Goal: Transaction & Acquisition: Purchase product/service

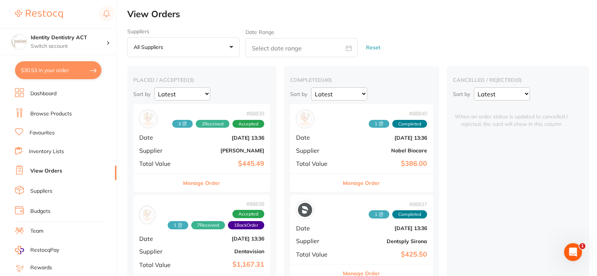
click at [68, 76] on button "$30.53 in your order" at bounding box center [58, 70] width 86 height 18
checkbox input "true"
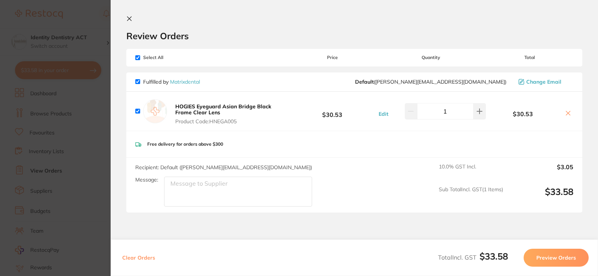
click at [133, 19] on button at bounding box center [130, 19] width 9 height 7
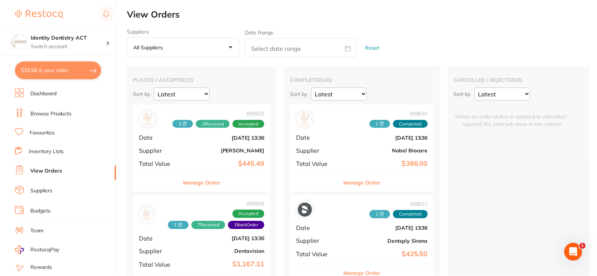
scroll to position [1, 0]
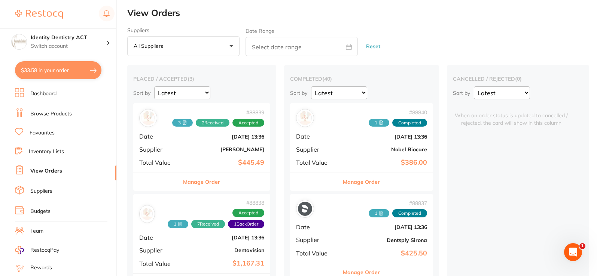
click at [69, 110] on link "Browse Products" at bounding box center [51, 113] width 42 height 7
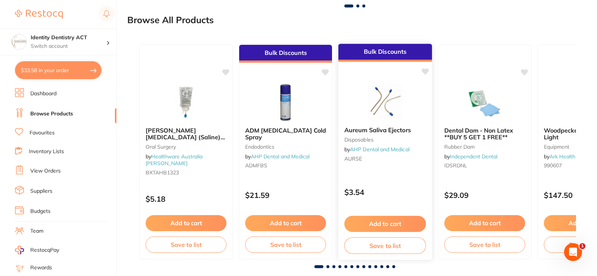
scroll to position [891, 0]
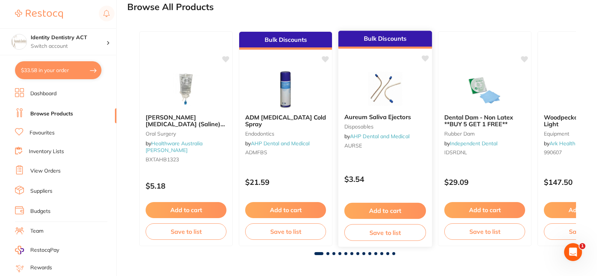
click at [386, 210] on button "Add to cart" at bounding box center [385, 211] width 82 height 16
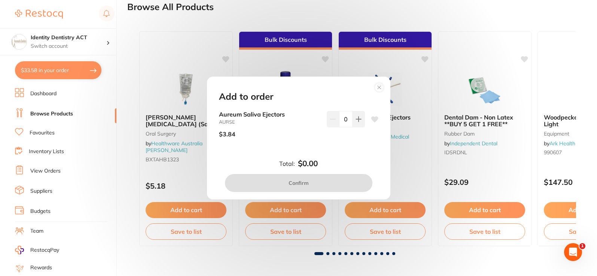
scroll to position [0, 0]
click at [358, 120] on icon at bounding box center [358, 119] width 6 height 6
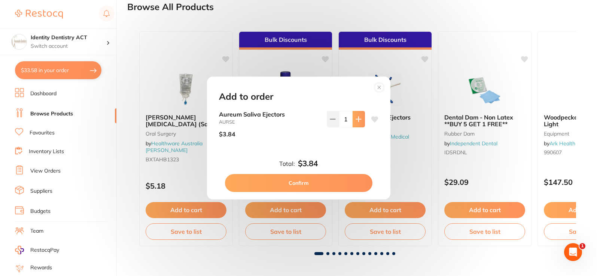
click at [358, 120] on icon at bounding box center [358, 119] width 6 height 6
type input "4"
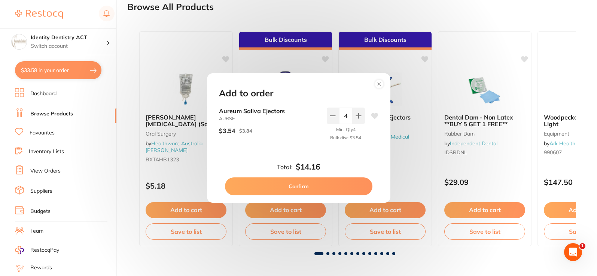
click at [325, 186] on button "Confirm" at bounding box center [298, 187] width 147 height 18
checkbox input "false"
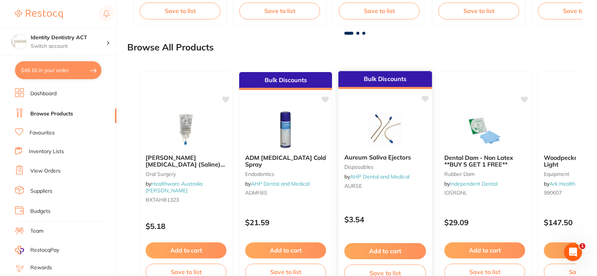
scroll to position [891, 0]
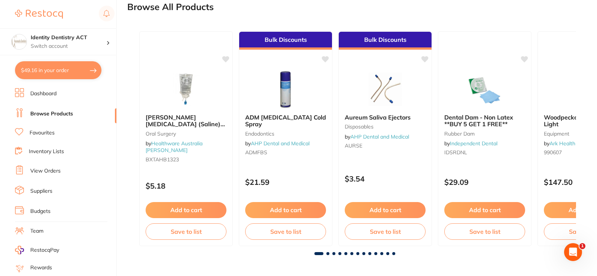
click at [328, 255] on span at bounding box center [327, 253] width 3 height 3
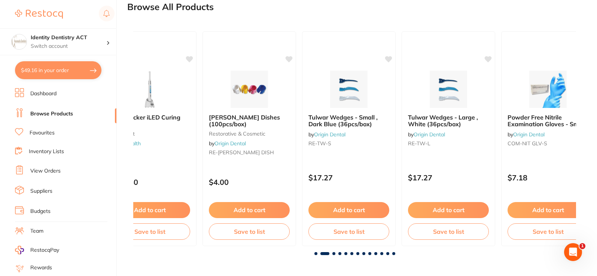
scroll to position [0, 442]
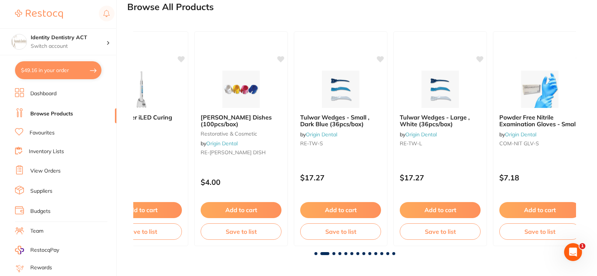
click at [333, 254] on span at bounding box center [333, 253] width 3 height 3
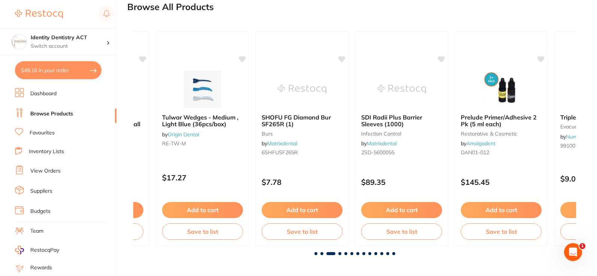
scroll to position [0, 885]
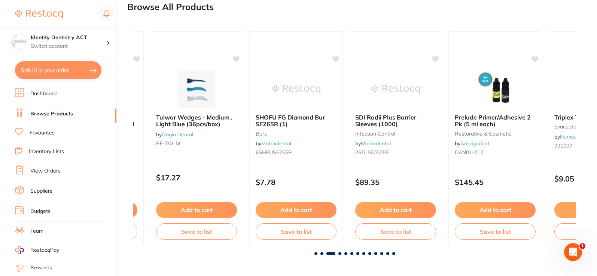
click at [341, 254] on span at bounding box center [339, 253] width 3 height 3
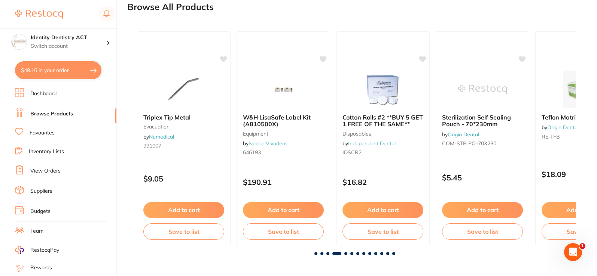
scroll to position [0, 1327]
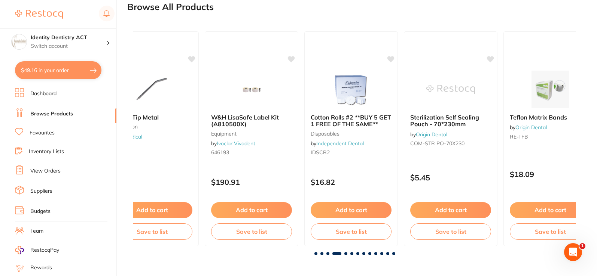
click at [345, 254] on span at bounding box center [345, 253] width 3 height 3
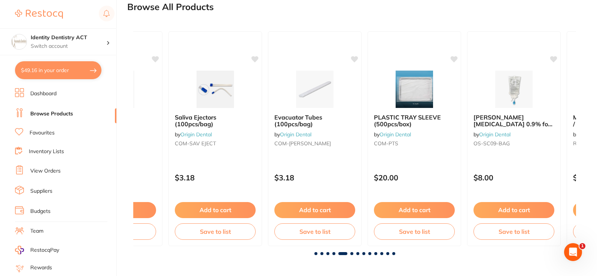
scroll to position [0, 1770]
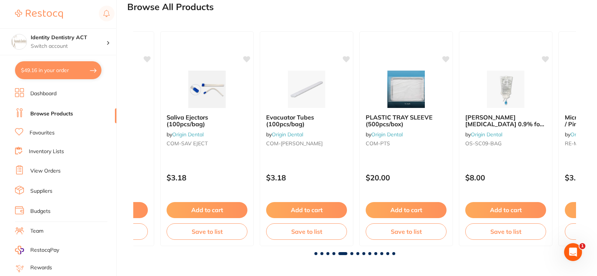
click at [350, 253] on span at bounding box center [351, 253] width 3 height 3
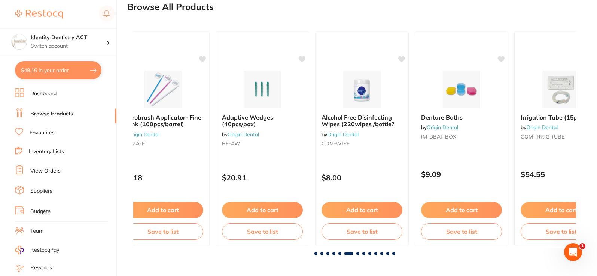
scroll to position [0, 2212]
click at [353, 253] on div at bounding box center [354, 253] width 442 height 3
click at [355, 253] on div at bounding box center [354, 253] width 442 height 3
click at [356, 253] on span at bounding box center [357, 253] width 3 height 3
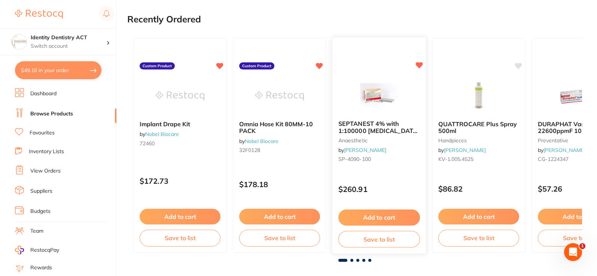
scroll to position [0, 0]
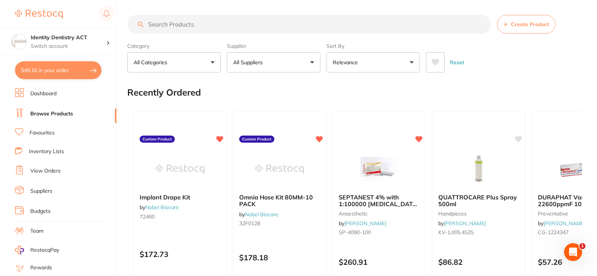
click at [196, 21] on input "search" at bounding box center [309, 24] width 364 height 19
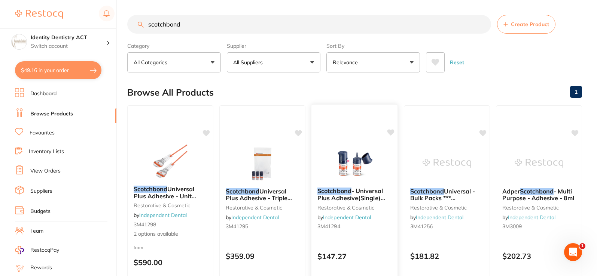
type input "scotchbond"
click at [364, 179] on img at bounding box center [354, 163] width 49 height 38
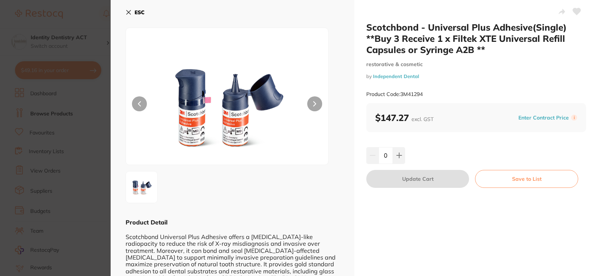
click at [129, 16] on button "ESC" at bounding box center [135, 12] width 19 height 13
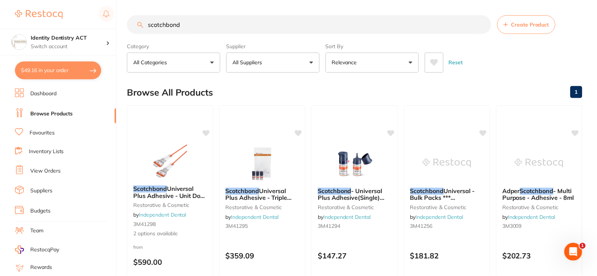
scroll to position [4, 0]
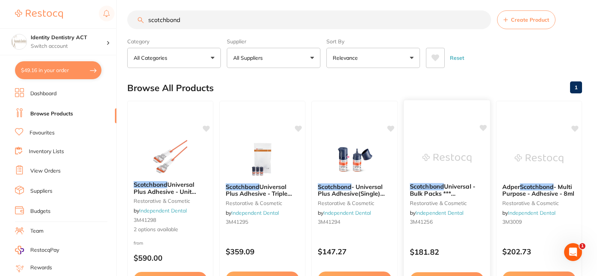
click at [426, 160] on img at bounding box center [446, 159] width 49 height 38
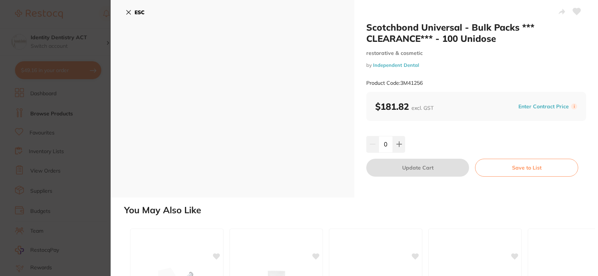
click at [127, 10] on icon at bounding box center [129, 12] width 4 height 4
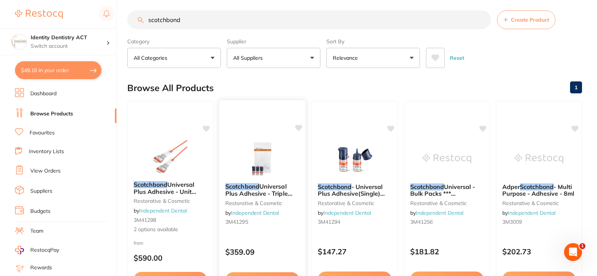
scroll to position [42, 0]
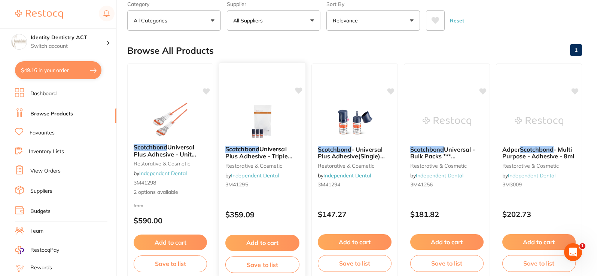
click at [273, 241] on button "Add to cart" at bounding box center [262, 243] width 74 height 16
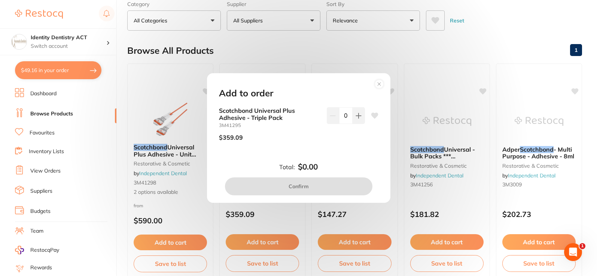
scroll to position [0, 0]
click at [355, 119] on button at bounding box center [358, 115] width 12 height 16
type input "1"
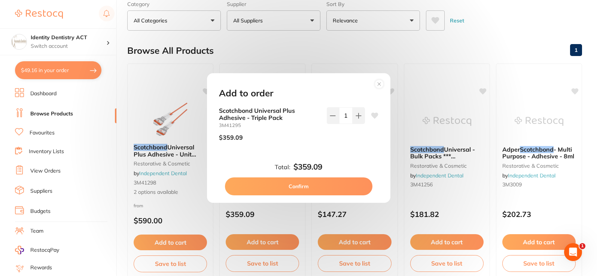
click at [316, 185] on button "Confirm" at bounding box center [298, 187] width 147 height 18
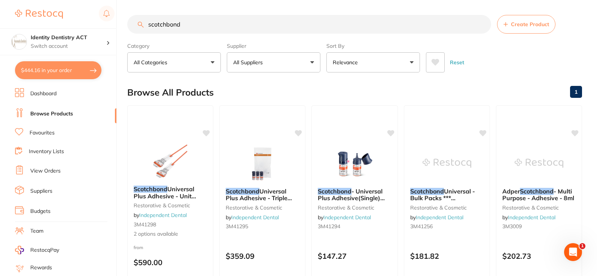
scroll to position [4, 0]
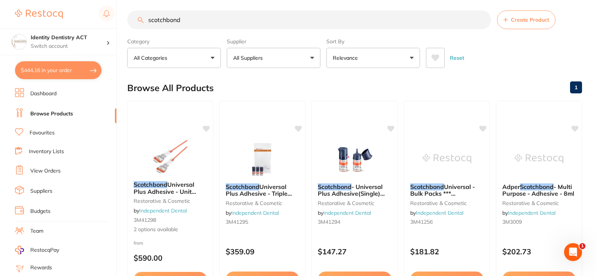
click at [174, 19] on input "scotchbond" at bounding box center [309, 19] width 364 height 19
drag, startPoint x: 165, startPoint y: 18, endPoint x: 90, endPoint y: 14, distance: 75.7
click at [90, 13] on div "$444.16 Identity Dentistry ACT Switch account Identity Dentistry ACT $444.16 in…" at bounding box center [298, 134] width 597 height 276
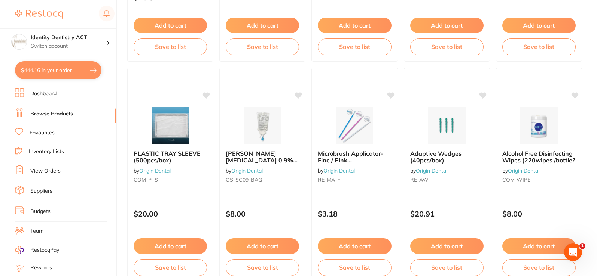
scroll to position [935, 0]
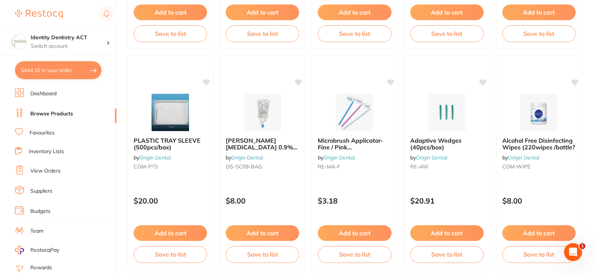
drag, startPoint x: 175, startPoint y: 231, endPoint x: 201, endPoint y: 214, distance: 30.9
click at [176, 231] on button "Add to cart" at bounding box center [170, 234] width 73 height 16
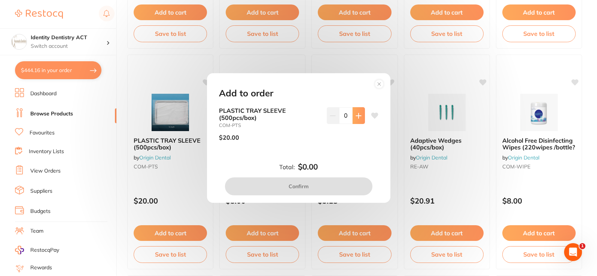
scroll to position [0, 0]
click at [360, 118] on button at bounding box center [358, 115] width 12 height 16
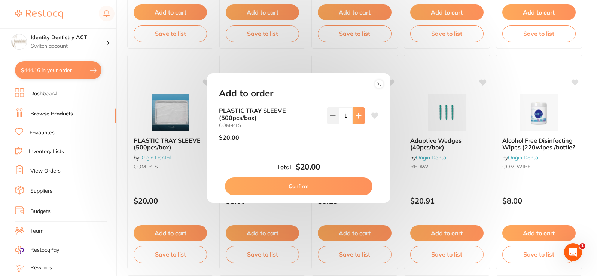
click at [360, 118] on button at bounding box center [358, 115] width 12 height 16
type input "2"
click at [309, 184] on button "Confirm" at bounding box center [298, 187] width 147 height 18
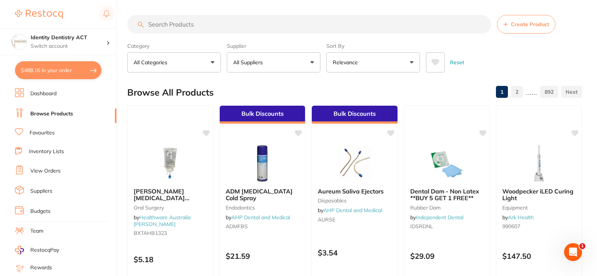
click at [242, 29] on input "search" at bounding box center [309, 24] width 364 height 19
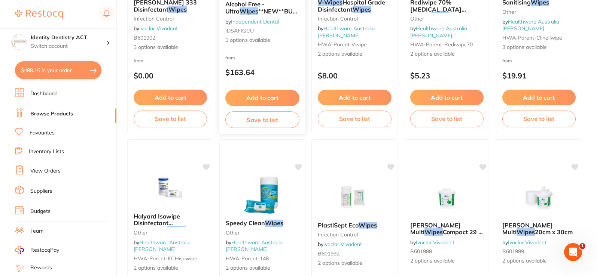
scroll to position [224, 0]
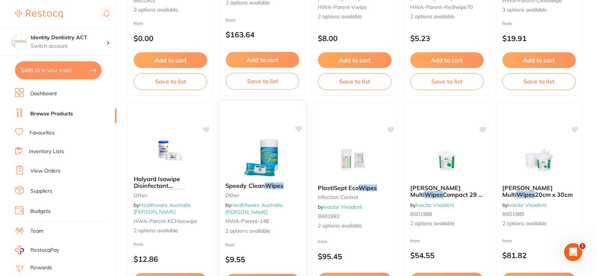
type input "wipes"
click at [277, 156] on img at bounding box center [262, 158] width 49 height 38
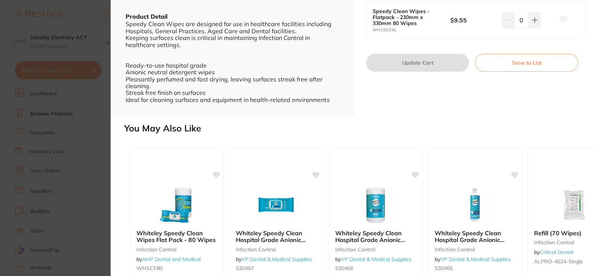
scroll to position [224, 0]
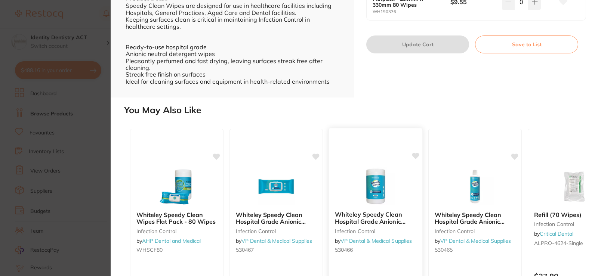
click at [379, 184] on img at bounding box center [375, 187] width 49 height 38
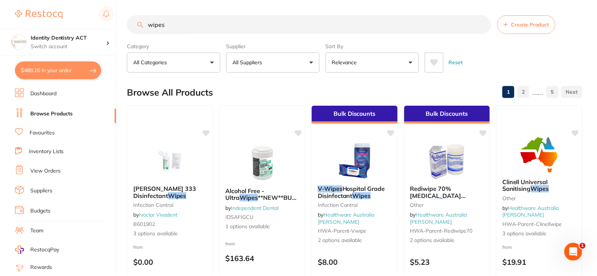
scroll to position [224, 0]
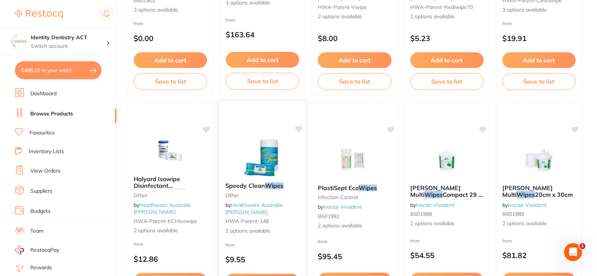
click at [261, 171] on img at bounding box center [262, 158] width 49 height 38
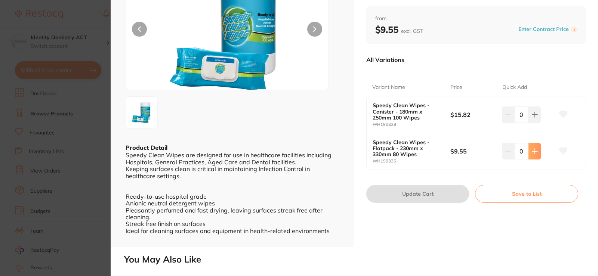
click at [534, 151] on icon at bounding box center [535, 151] width 5 height 5
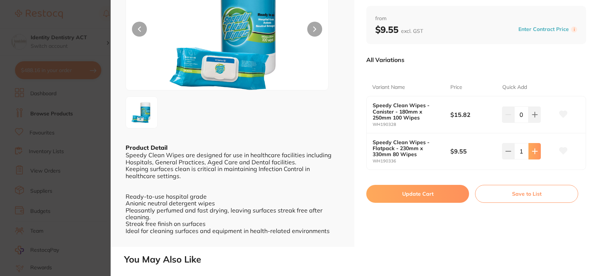
click at [535, 153] on icon at bounding box center [535, 151] width 6 height 6
click at [535, 151] on icon at bounding box center [535, 151] width 6 height 6
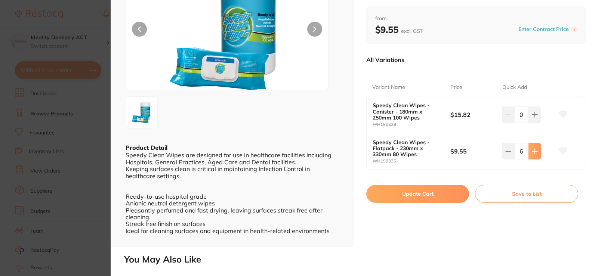
click at [535, 151] on icon at bounding box center [535, 151] width 6 height 6
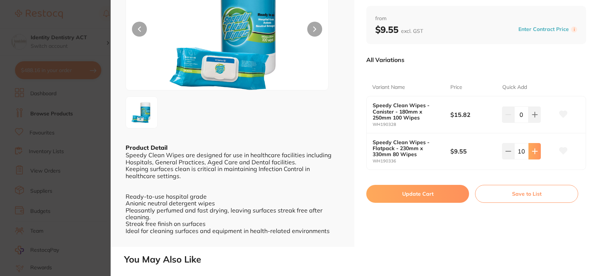
type input "11"
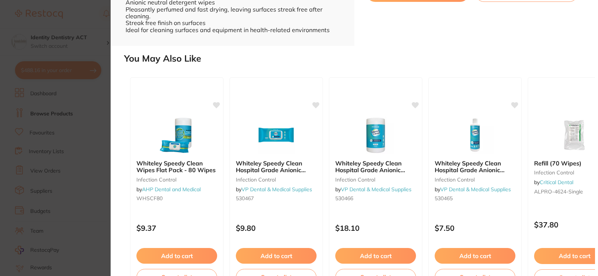
scroll to position [264, 0]
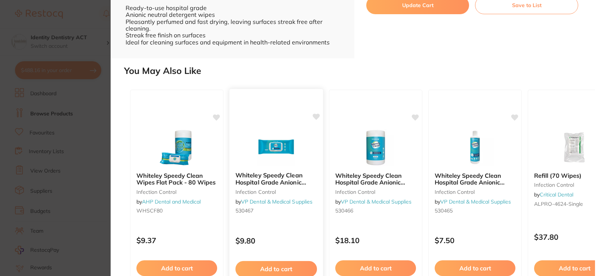
click at [277, 170] on div "Whiteley Speedy Clean Hospital Grade Anionic Neutral Detergent Wipes infection …" at bounding box center [277, 194] width 94 height 57
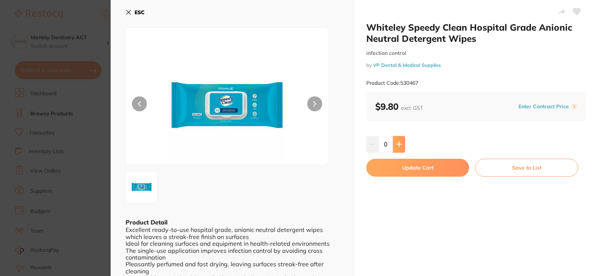
click at [396, 144] on icon at bounding box center [399, 144] width 6 height 6
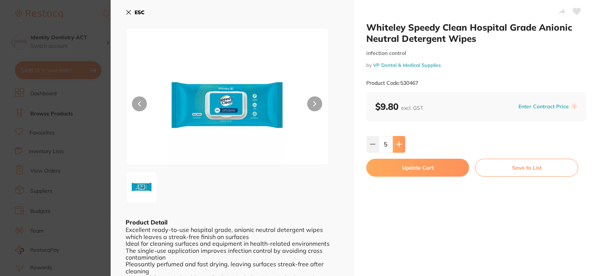
click at [396, 144] on icon at bounding box center [399, 144] width 6 height 6
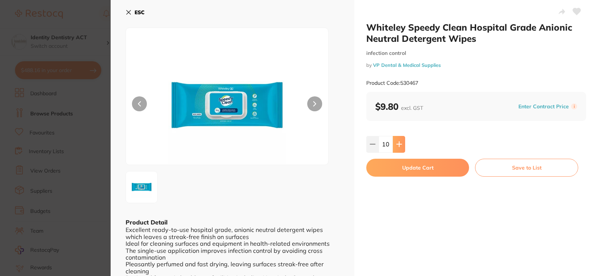
click at [396, 144] on icon at bounding box center [399, 144] width 6 height 6
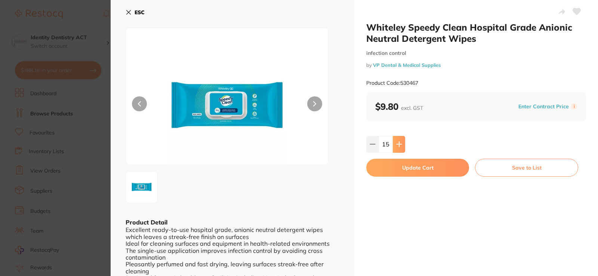
click at [396, 144] on icon at bounding box center [399, 144] width 6 height 6
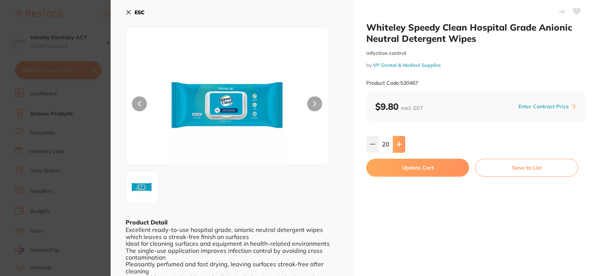
click at [396, 144] on icon at bounding box center [399, 144] width 6 height 6
click at [367, 146] on button at bounding box center [373, 144] width 12 height 16
click at [370, 146] on icon at bounding box center [373, 144] width 6 height 6
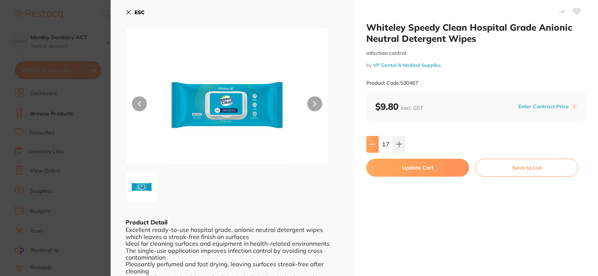
click at [377, 145] on button at bounding box center [373, 144] width 12 height 16
click at [373, 146] on icon at bounding box center [373, 144] width 6 height 6
type input "15"
click at [435, 168] on button "Update Cart" at bounding box center [418, 168] width 103 height 18
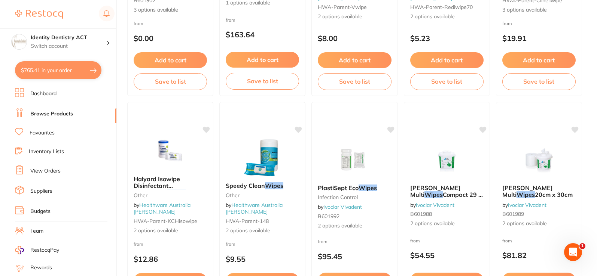
click at [50, 70] on button "$765.41 in your order" at bounding box center [58, 70] width 86 height 18
checkbox input "true"
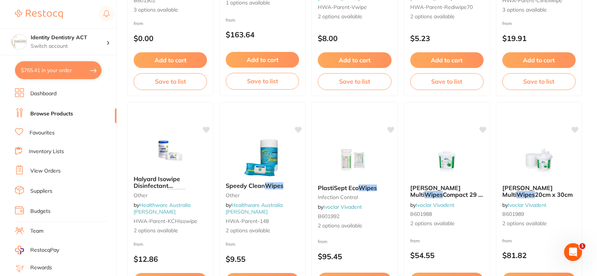
checkbox input "true"
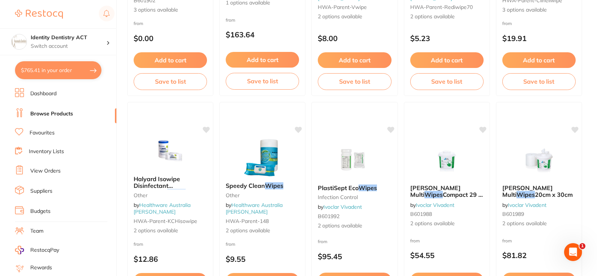
checkbox input "true"
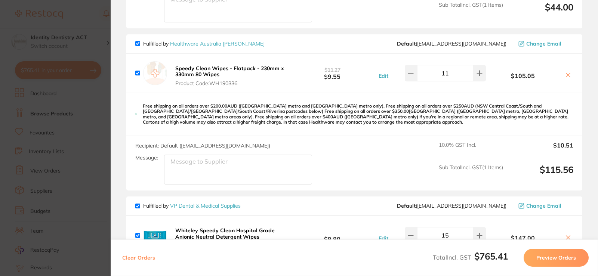
scroll to position [636, 0]
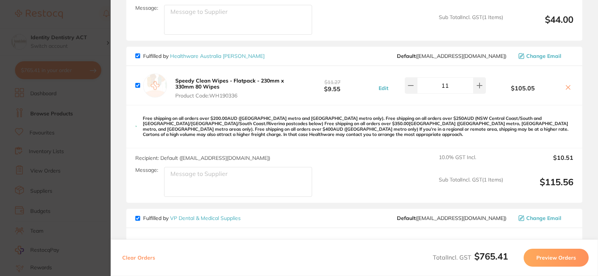
click at [566, 86] on icon at bounding box center [569, 88] width 6 height 6
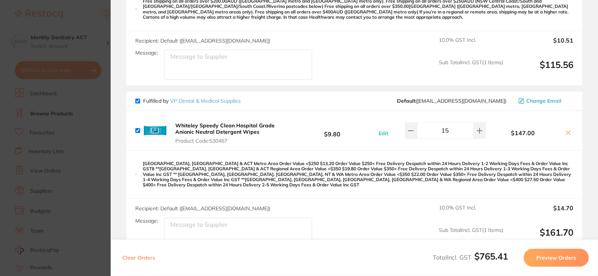
scroll to position [711, 0]
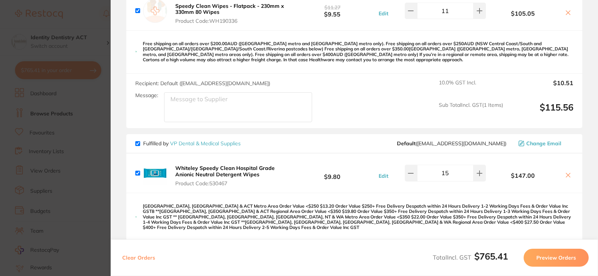
click at [566, 11] on icon at bounding box center [569, 13] width 6 height 6
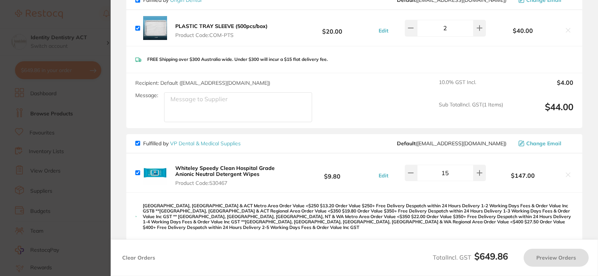
checkbox input "true"
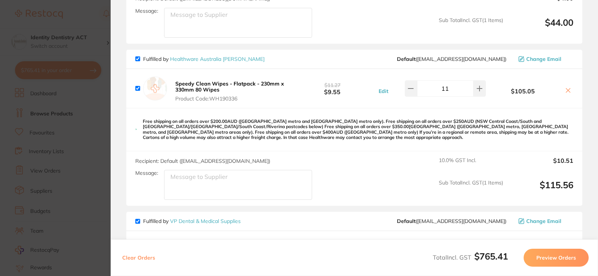
scroll to position [636, 0]
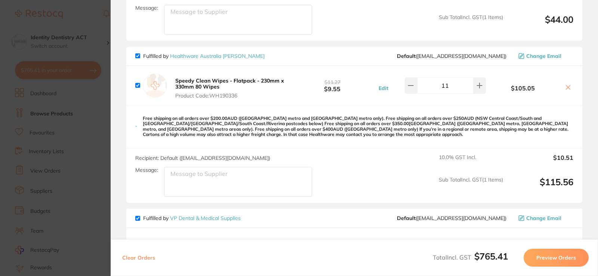
click at [385, 88] on button "Edit" at bounding box center [384, 88] width 14 height 7
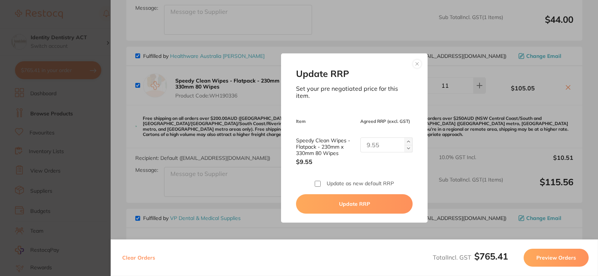
click at [407, 148] on img at bounding box center [408, 148] width 3 height 3
click at [409, 147] on button at bounding box center [409, 148] width 8 height 7
click at [409, 148] on button at bounding box center [409, 148] width 8 height 7
drag, startPoint x: 382, startPoint y: 142, endPoint x: 377, endPoint y: 144, distance: 5.2
click at [382, 142] on input "1" at bounding box center [387, 145] width 52 height 15
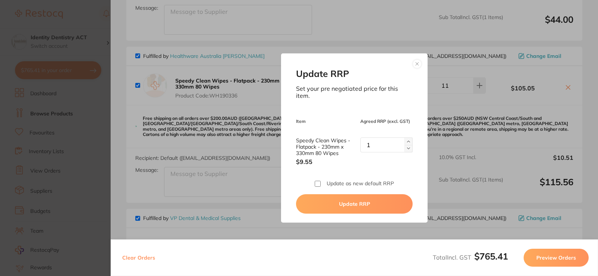
type input "1"
click at [416, 64] on button at bounding box center [417, 63] width 9 height 9
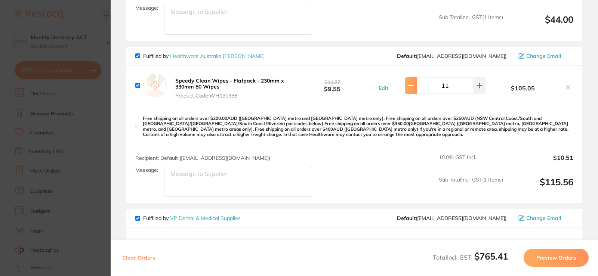
click at [413, 86] on icon at bounding box center [411, 86] width 6 height 6
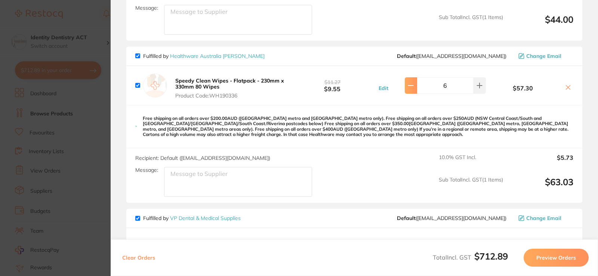
click at [413, 86] on icon at bounding box center [411, 86] width 6 height 6
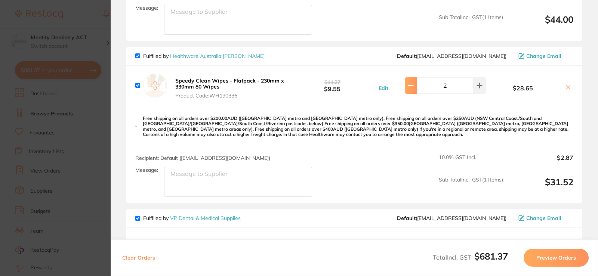
type input "1"
click at [567, 85] on icon at bounding box center [569, 88] width 6 height 6
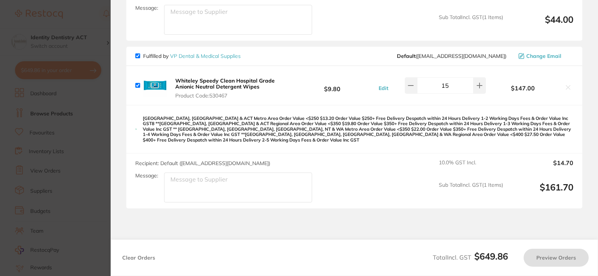
checkbox input "true"
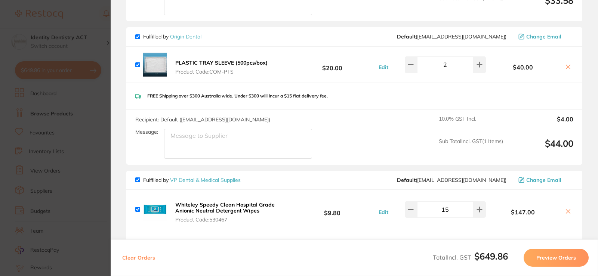
scroll to position [549, 0]
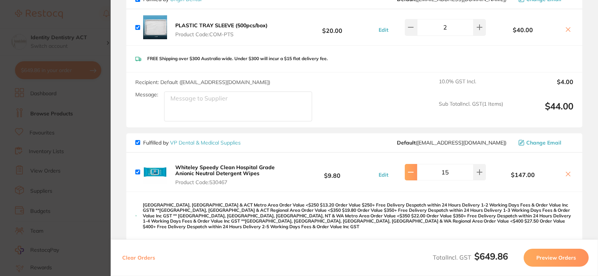
click at [414, 172] on button at bounding box center [411, 172] width 12 height 16
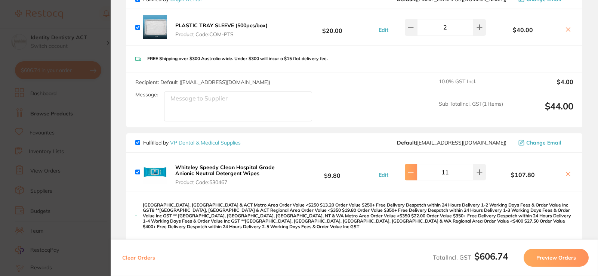
type input "10"
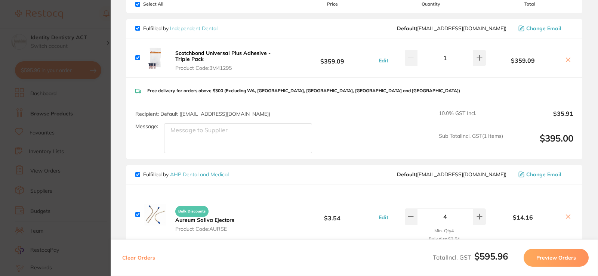
scroll to position [0, 0]
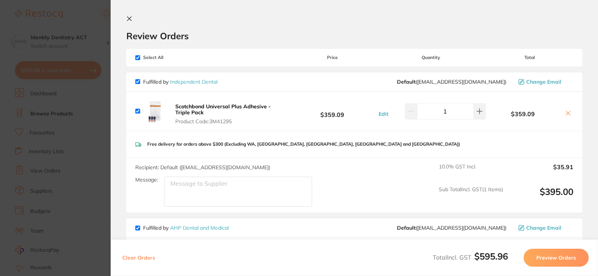
click at [131, 19] on icon at bounding box center [130, 19] width 4 height 4
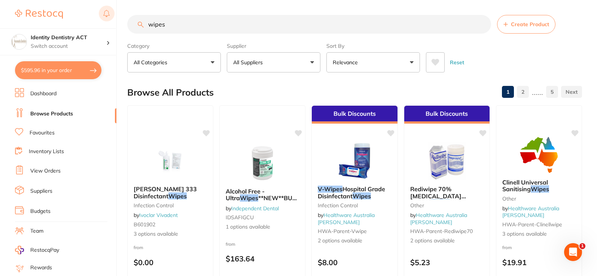
drag, startPoint x: 176, startPoint y: 23, endPoint x: 111, endPoint y: 21, distance: 64.7
click at [111, 21] on div "$595.96 Identity Dentistry ACT Switch account Identity Dentistry ACT $595.96 in…" at bounding box center [298, 138] width 597 height 276
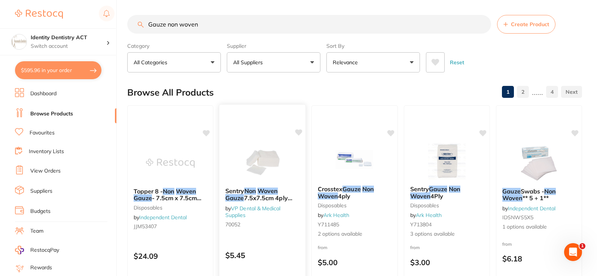
type input "Gauze non woven"
click at [263, 167] on img at bounding box center [262, 163] width 49 height 38
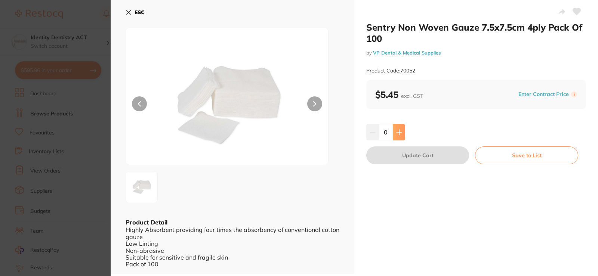
click at [401, 131] on button at bounding box center [399, 132] width 12 height 16
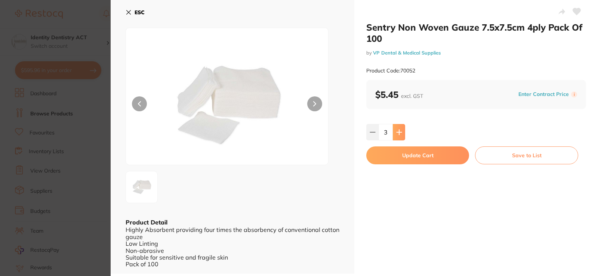
click at [401, 131] on button at bounding box center [399, 132] width 12 height 16
click at [398, 135] on icon at bounding box center [399, 132] width 5 height 5
click at [370, 129] on icon at bounding box center [373, 132] width 6 height 6
type input "5"
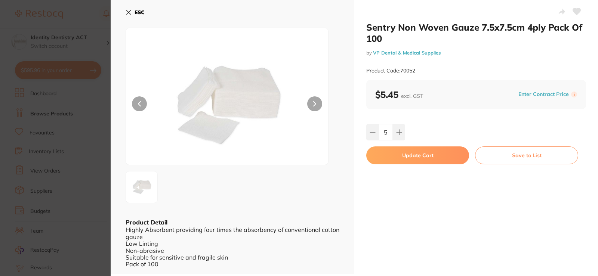
click at [441, 154] on button "Update Cart" at bounding box center [418, 156] width 103 height 18
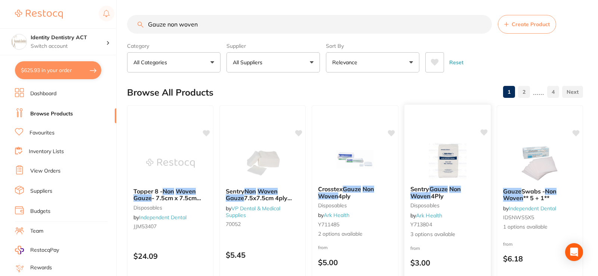
checkbox input "false"
drag, startPoint x: 79, startPoint y: 11, endPoint x: 69, endPoint y: 13, distance: 9.9
click at [69, 13] on div "$625.93 Identity Dentistry ACT Switch account Identity Dentistry ACT $625.93 in…" at bounding box center [298, 138] width 597 height 276
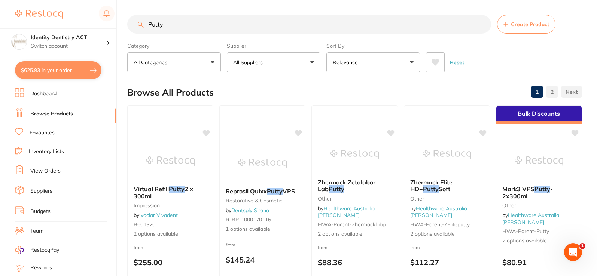
drag, startPoint x: 172, startPoint y: 25, endPoint x: 40, endPoint y: 19, distance: 132.1
click at [40, 19] on div "$625.93 Identity Dentistry ACT Switch account Identity Dentistry ACT $625.93 in…" at bounding box center [298, 138] width 597 height 276
type input "Savacol"
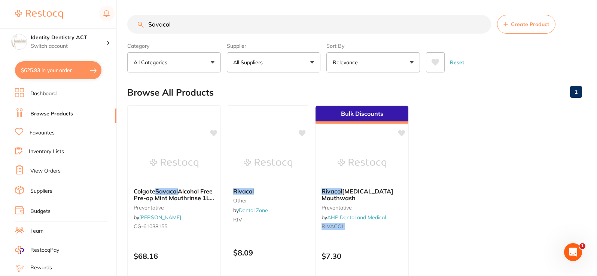
click at [177, 141] on div "Colgate Savacol Alcohol Free Pre-op Mint Mouthrinse 1L 3PK preventative by Henr…" at bounding box center [174, 212] width 94 height 215
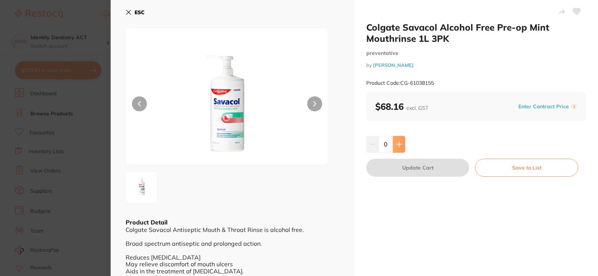
click at [403, 149] on button at bounding box center [399, 144] width 12 height 16
type input "1"
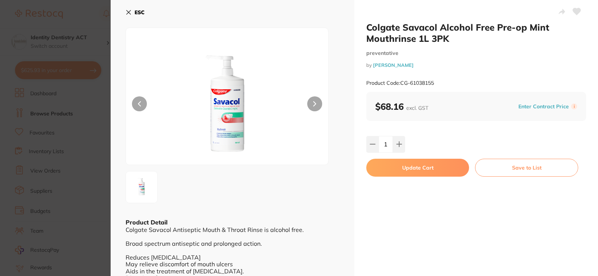
click at [444, 167] on button "Update Cart" at bounding box center [418, 168] width 103 height 18
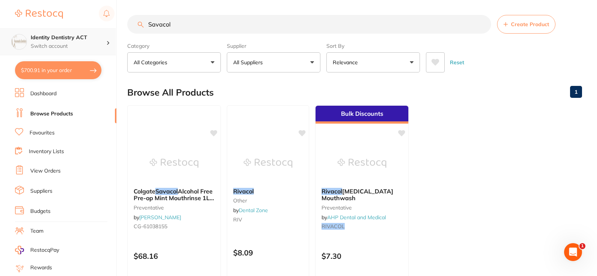
scroll to position [0, 0]
drag, startPoint x: 189, startPoint y: 26, endPoint x: 77, endPoint y: 34, distance: 112.5
click at [77, 34] on div "$700.91 Identity Dentistry ACT Switch account Identity Dentistry ACT $700.91 in…" at bounding box center [298, 138] width 597 height 276
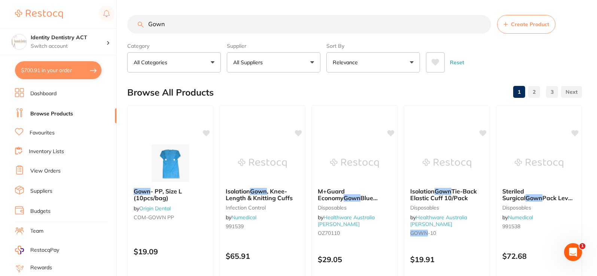
scroll to position [0, 0]
type input "Gown"
click at [175, 167] on img at bounding box center [170, 163] width 49 height 38
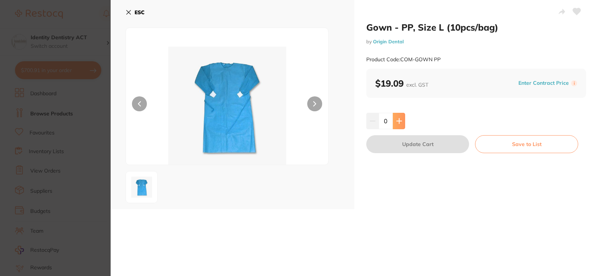
click at [399, 125] on button at bounding box center [399, 121] width 12 height 16
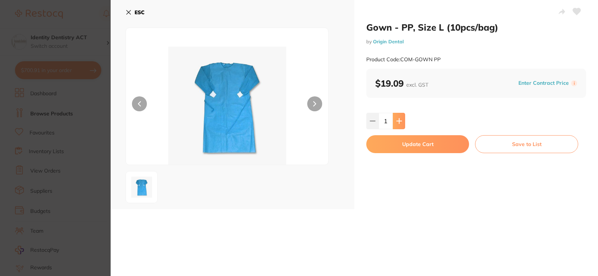
click at [402, 123] on button at bounding box center [399, 121] width 12 height 16
type input "5"
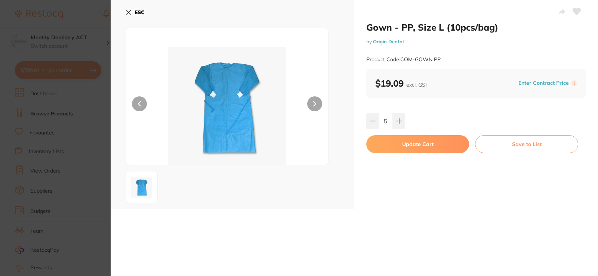
click at [448, 142] on button "Update Cart" at bounding box center [418, 144] width 103 height 18
checkbox input "false"
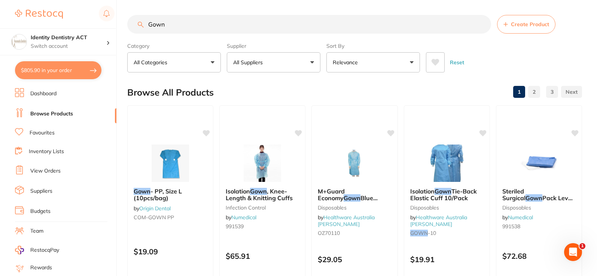
drag, startPoint x: 178, startPoint y: 22, endPoint x: 97, endPoint y: 25, distance: 82.0
click at [97, 25] on div "$805.90 Identity Dentistry ACT Switch account Identity Dentistry ACT $805.90 in…" at bounding box center [298, 138] width 597 height 276
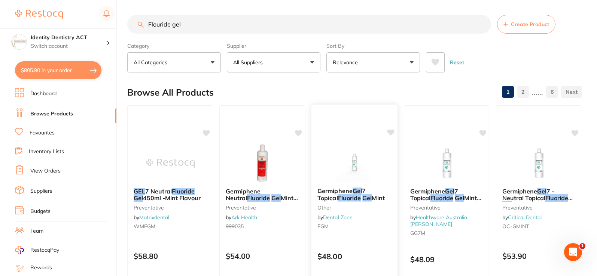
type input "Flouride gel"
click at [347, 169] on img at bounding box center [354, 163] width 49 height 38
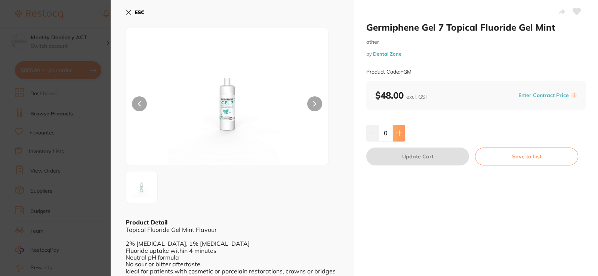
click at [398, 132] on icon at bounding box center [399, 133] width 5 height 5
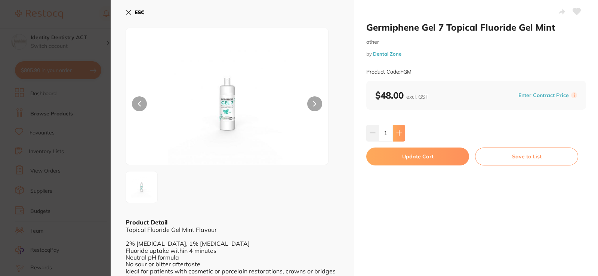
click at [398, 138] on button at bounding box center [399, 133] width 12 height 16
type input "2"
click at [407, 144] on div "Germiphene Gel 7 Topical Fluoride Gel Mint other by Dental Zone Product Code: F…" at bounding box center [477, 147] width 244 height 295
click at [393, 151] on button "Update Cart" at bounding box center [418, 157] width 103 height 18
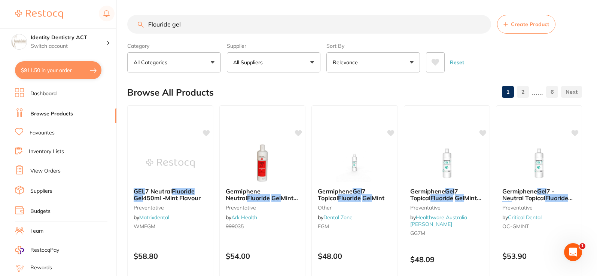
drag, startPoint x: 196, startPoint y: 30, endPoint x: 42, endPoint y: 20, distance: 154.4
click at [42, 19] on div "$911.50 Identity Dentistry ACT Switch account Identity Dentistry ACT $911.50 in…" at bounding box center [298, 138] width 597 height 276
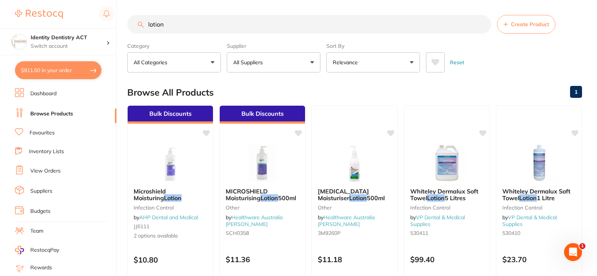
type input "lotion"
click at [174, 172] on img at bounding box center [170, 163] width 49 height 37
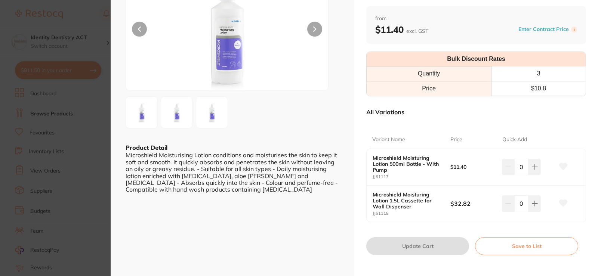
scroll to position [37, 0]
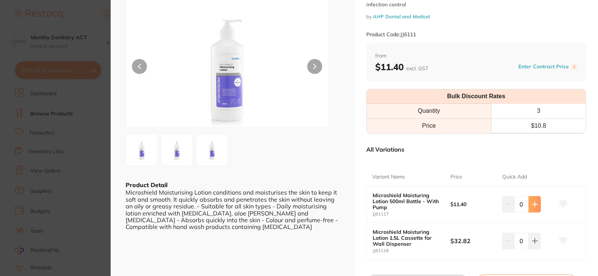
click at [536, 205] on icon at bounding box center [535, 204] width 5 height 5
type input "3"
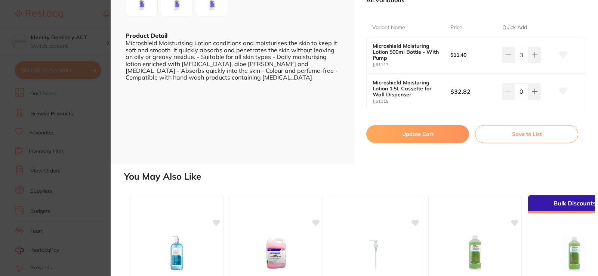
click at [435, 138] on button "Update Cart" at bounding box center [418, 134] width 103 height 18
checkbox input "false"
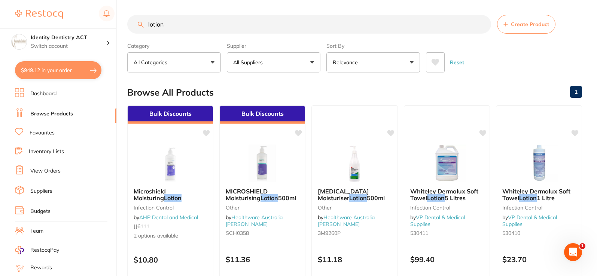
drag, startPoint x: 205, startPoint y: 27, endPoint x: 70, endPoint y: 22, distance: 135.1
click at [70, 22] on div "$949.12 Identity Dentistry ACT Switch account Identity Dentistry ACT $949.12 in…" at bounding box center [298, 138] width 597 height 276
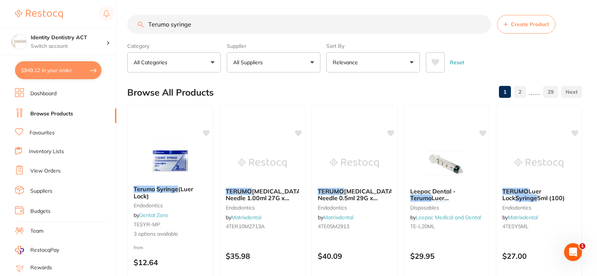
click at [199, 23] on input "Terumo syringe" at bounding box center [309, 24] width 364 height 19
drag, startPoint x: 199, startPoint y: 23, endPoint x: 119, endPoint y: 29, distance: 80.3
click at [119, 29] on div "$949.12 Identity Dentistry ACT Switch account Identity Dentistry ACT $949.12 in…" at bounding box center [298, 138] width 597 height 276
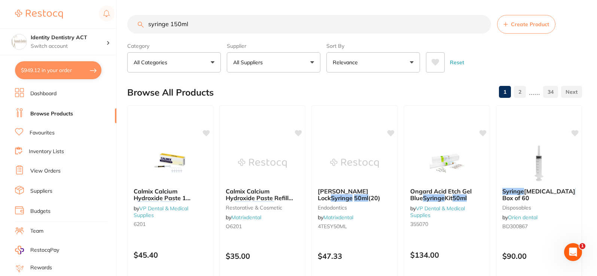
scroll to position [0, 0]
type input "syringe 150ml"
click at [346, 165] on img at bounding box center [354, 163] width 49 height 38
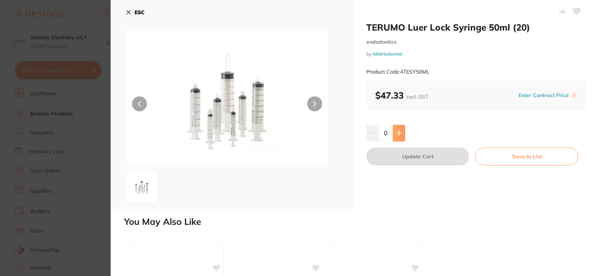
click at [404, 131] on button at bounding box center [399, 133] width 12 height 16
type input "1"
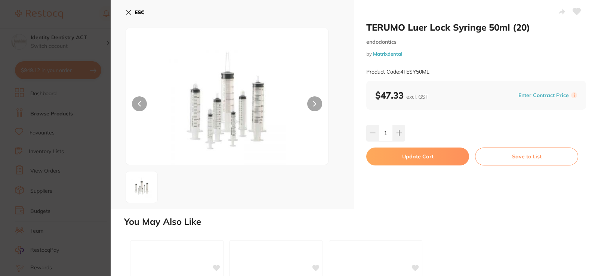
click at [402, 155] on button "Update Cart" at bounding box center [418, 157] width 103 height 18
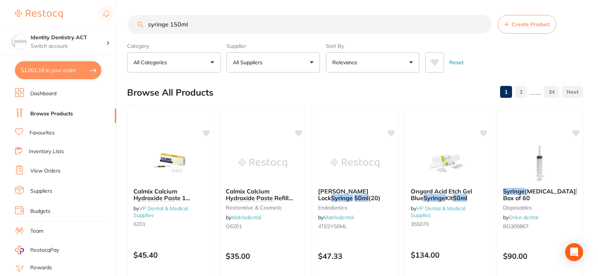
checkbox input "false"
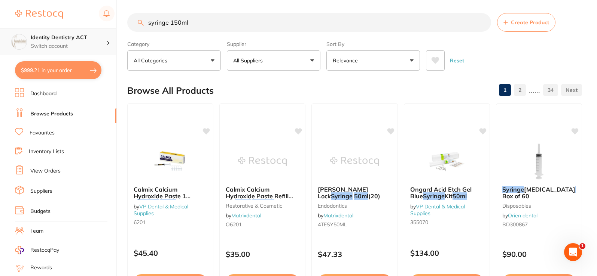
scroll to position [0, 0]
drag, startPoint x: 209, startPoint y: 16, endPoint x: 0, endPoint y: 53, distance: 212.8
click at [0, 53] on div "$999.21 Identity Dentistry ACT Switch account Identity Dentistry ACT $999.21 in…" at bounding box center [298, 136] width 597 height 276
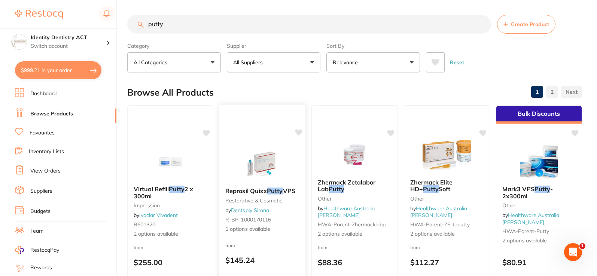
scroll to position [0, 0]
type input "putty"
click at [525, 171] on img at bounding box center [538, 161] width 49 height 38
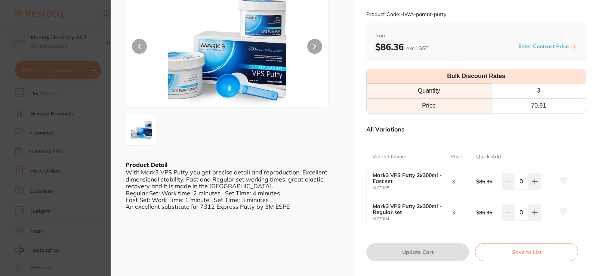
scroll to position [75, 0]
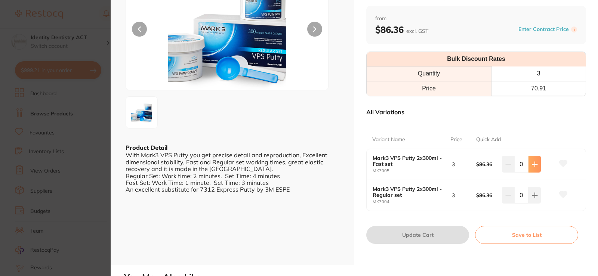
click at [534, 166] on icon at bounding box center [535, 164] width 5 height 5
type input "1"
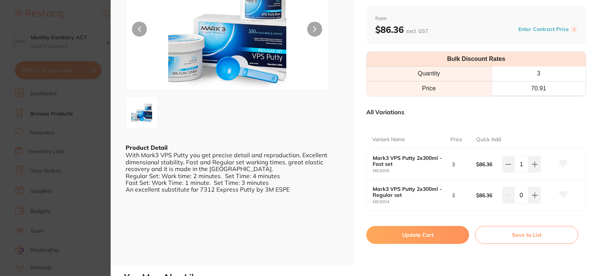
scroll to position [0, 0]
click at [435, 236] on button "Update Cart" at bounding box center [418, 235] width 103 height 18
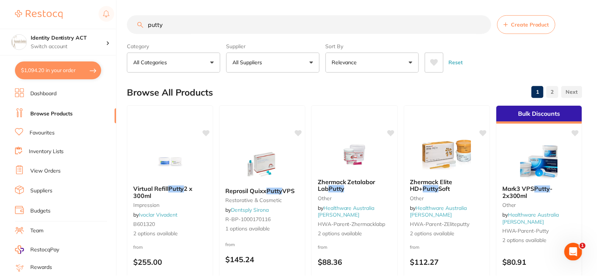
scroll to position [2, 0]
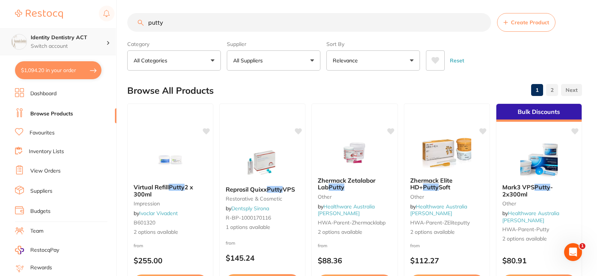
drag, startPoint x: 190, startPoint y: 15, endPoint x: 82, endPoint y: 30, distance: 109.4
click at [82, 30] on div "$1,094.20 Identity Dentistry ACT Switch account Identity Dentistry ACT $1,094.2…" at bounding box center [298, 136] width 597 height 276
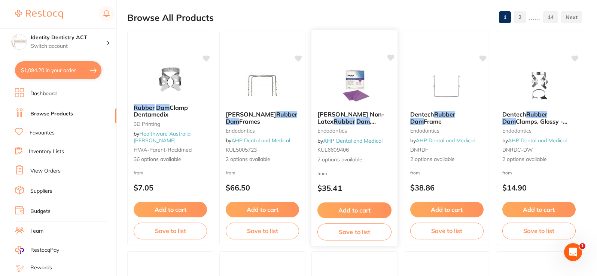
scroll to position [0, 0]
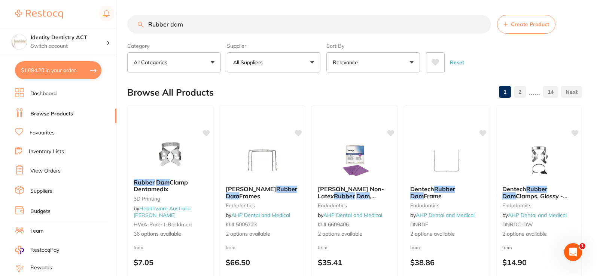
drag, startPoint x: 199, startPoint y: 24, endPoint x: 0, endPoint y: 16, distance: 198.8
click at [0, 16] on div "$1,094.20 Identity Dentistry ACT Switch account Identity Dentistry ACT $1,094.2…" at bounding box center [298, 138] width 597 height 276
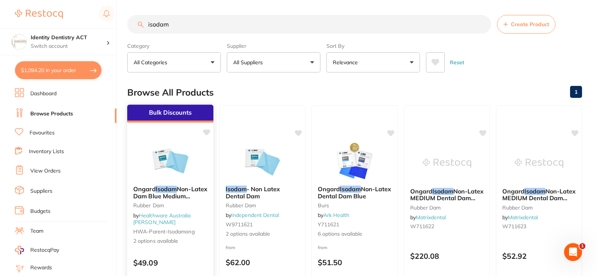
type input "isodam"
click at [162, 174] on img at bounding box center [170, 161] width 49 height 38
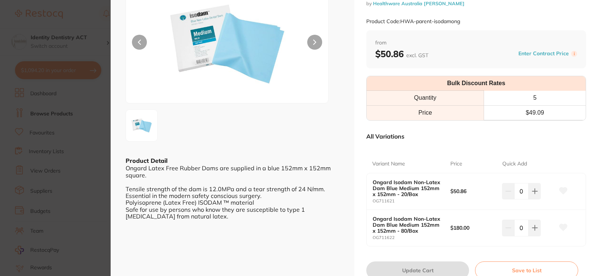
scroll to position [75, 0]
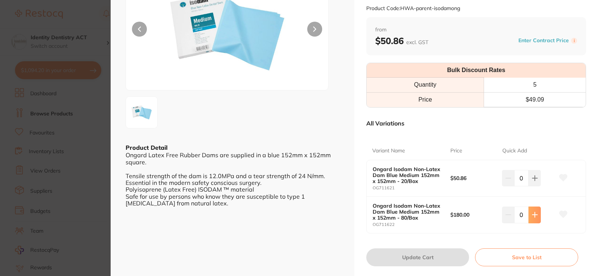
click at [534, 214] on icon at bounding box center [535, 215] width 5 height 5
type input "1"
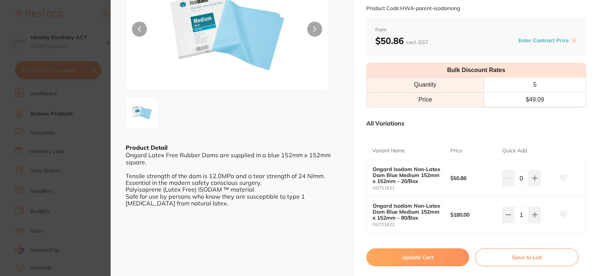
scroll to position [0, 0]
click at [440, 258] on button "Update Cart" at bounding box center [418, 258] width 103 height 18
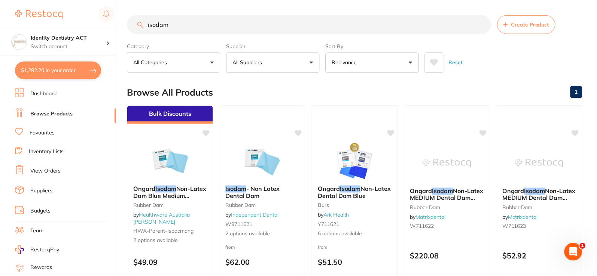
scroll to position [0, 0]
drag, startPoint x: 182, startPoint y: 27, endPoint x: 41, endPoint y: 18, distance: 141.7
click at [41, 18] on div "$1,292.20 Identity Dentistry ACT Switch account Identity Dentistry ACT $1,292.2…" at bounding box center [298, 138] width 597 height 276
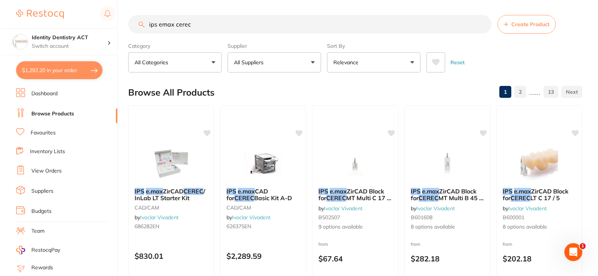
scroll to position [0, 0]
type input "ips emax cerec"
click at [545, 186] on div "IPS e.max ZirCAD Block for CEREC LT C 17 / 5 by Ivoclar Vivadent B600001 8 opti…" at bounding box center [539, 209] width 86 height 55
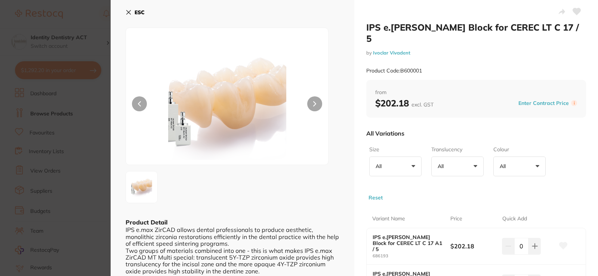
click at [412, 159] on button "All +0" at bounding box center [396, 167] width 52 height 20
click at [262, 174] on div at bounding box center [233, 187] width 214 height 32
click at [415, 157] on button "All +0" at bounding box center [396, 167] width 52 height 20
click at [312, 163] on div at bounding box center [227, 97] width 203 height 138
click at [466, 157] on button "All +0" at bounding box center [458, 167] width 52 height 20
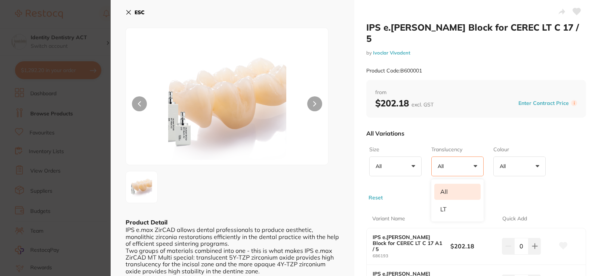
click at [536, 157] on button "All +0" at bounding box center [520, 167] width 52 height 20
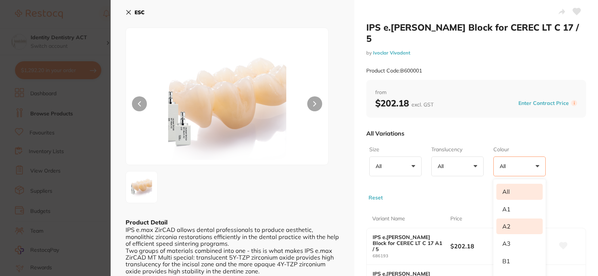
click at [511, 219] on li "A2" at bounding box center [520, 227] width 46 height 16
click at [337, 188] on div at bounding box center [233, 187] width 214 height 32
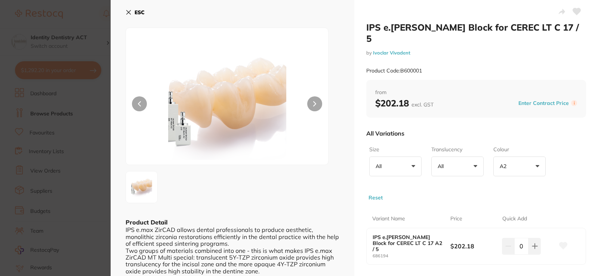
click at [410, 161] on button "All +0" at bounding box center [396, 167] width 52 height 20
click at [398, 202] on li "C 17" at bounding box center [396, 210] width 46 height 16
click at [385, 202] on li "C 17" at bounding box center [396, 210] width 46 height 16
click at [503, 67] on div "Product Code: B600001" at bounding box center [477, 71] width 220 height 18
click at [128, 10] on icon at bounding box center [129, 12] width 6 height 6
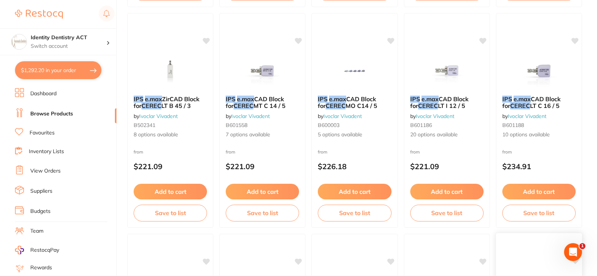
scroll to position [311, 0]
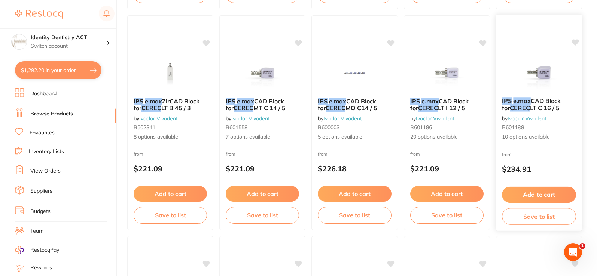
click at [550, 111] on span "LT C 16 / 5" at bounding box center [545, 107] width 30 height 7
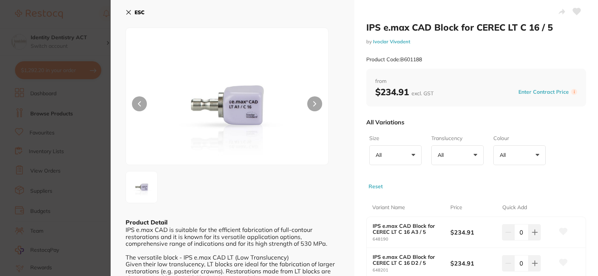
click at [129, 10] on icon at bounding box center [129, 12] width 6 height 6
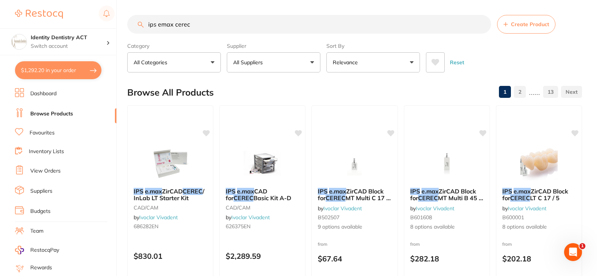
click at [198, 23] on input "ips emax cerec" at bounding box center [309, 24] width 364 height 19
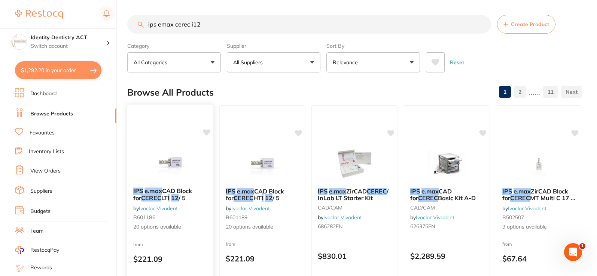
type input "ips emax cerec i12"
click at [173, 183] on div "IPS e.max CAD Block for CEREC LT I 12 / 5 by Ivoclar Vivadent B601186 20 option…" at bounding box center [170, 209] width 86 height 55
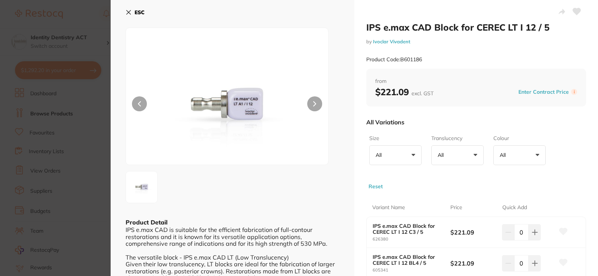
click at [531, 151] on button "All +0" at bounding box center [520, 156] width 52 height 20
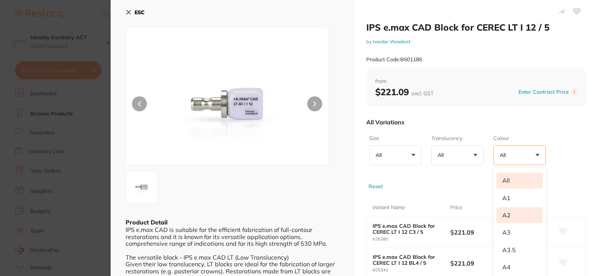
click at [520, 214] on li "A2" at bounding box center [520, 216] width 46 height 16
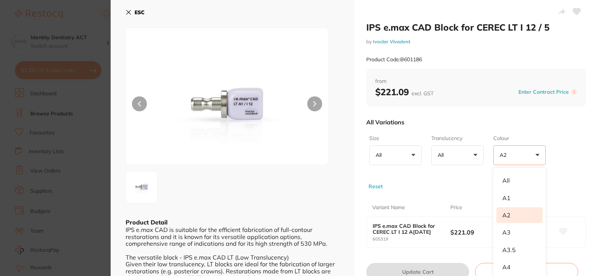
click at [514, 217] on li "A2" at bounding box center [520, 216] width 46 height 16
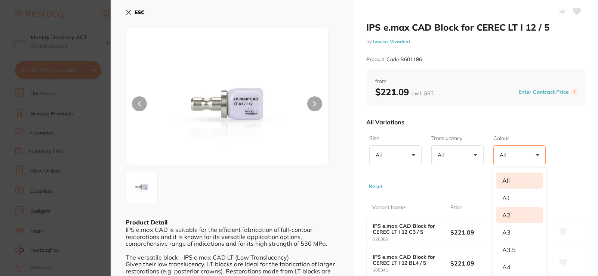
click at [517, 220] on li "A2" at bounding box center [520, 216] width 46 height 16
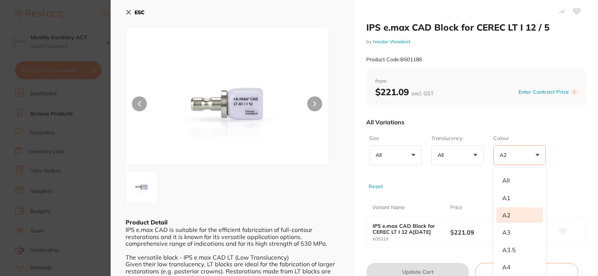
click at [517, 220] on li "A2" at bounding box center [520, 216] width 46 height 16
click at [335, 201] on div at bounding box center [233, 187] width 214 height 32
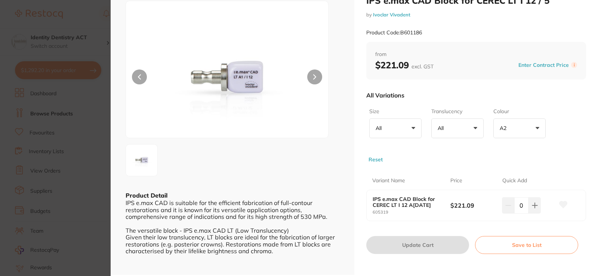
scroll to position [37, 0]
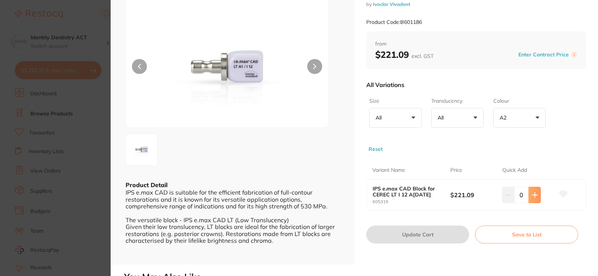
click at [537, 196] on button at bounding box center [535, 195] width 12 height 16
type input "1"
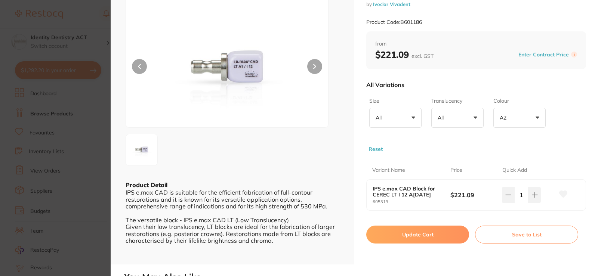
click at [437, 233] on button "Update Cart" at bounding box center [418, 235] width 103 height 18
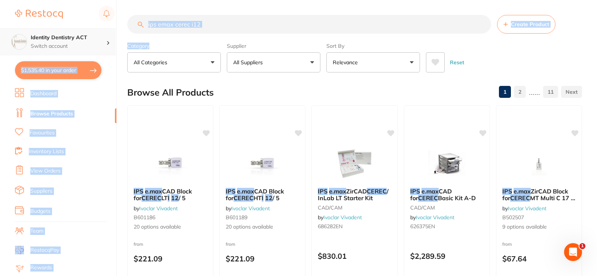
click at [78, 52] on div "$1,535.40 Identity Dentistry ACT Switch account Identity Dentistry ACT $1,535.4…" at bounding box center [298, 138] width 597 height 276
click at [202, 27] on input "ips emax cerec i12" at bounding box center [309, 24] width 364 height 19
click at [209, 22] on input "ips emax cerec i12" at bounding box center [309, 24] width 364 height 19
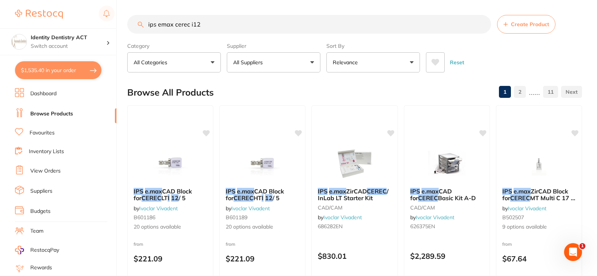
drag, startPoint x: 212, startPoint y: 25, endPoint x: 120, endPoint y: 23, distance: 92.4
click at [120, 23] on div "$1,535.40 Identity Dentistry ACT Switch account Identity Dentistry ACT $1,535.4…" at bounding box center [298, 138] width 597 height 276
click at [50, 151] on link "Inventory Lists" at bounding box center [46, 151] width 35 height 7
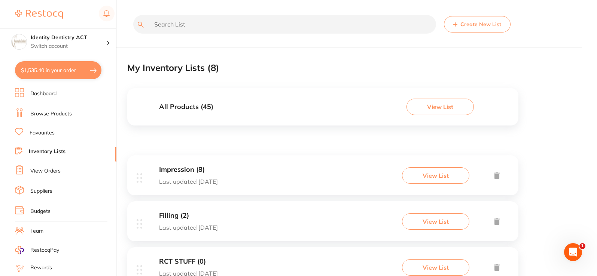
click at [45, 94] on link "Dashboard" at bounding box center [43, 93] width 26 height 7
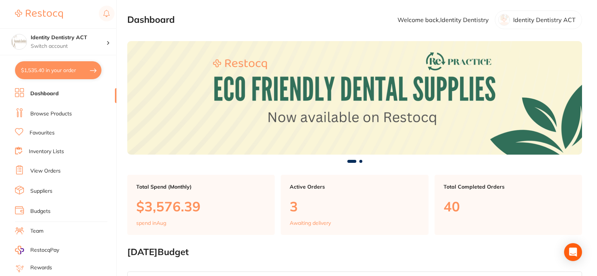
click at [71, 67] on button "$1,535.40 in your order" at bounding box center [58, 70] width 86 height 18
checkbox input "true"
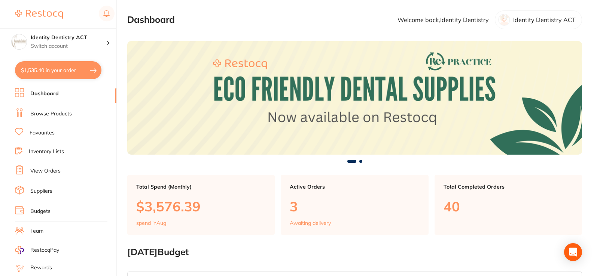
checkbox input "true"
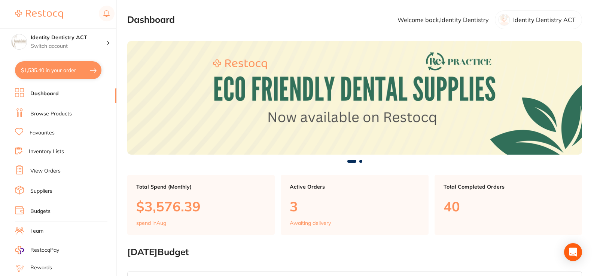
checkbox input "true"
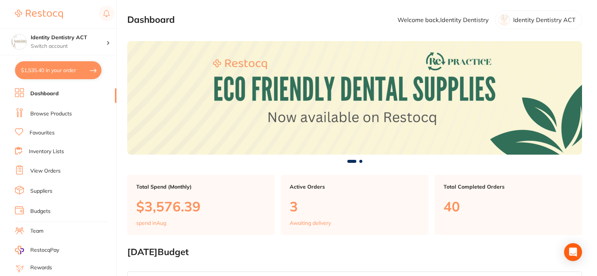
checkbox input "true"
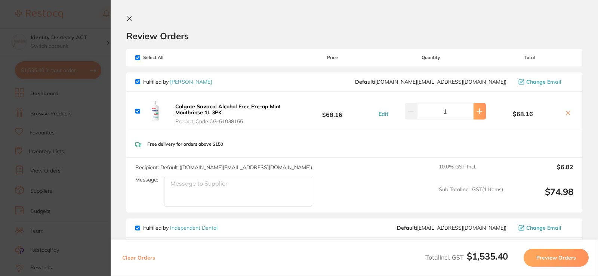
click at [479, 112] on icon at bounding box center [480, 111] width 6 height 6
type input "2"
click at [127, 20] on icon at bounding box center [129, 19] width 6 height 6
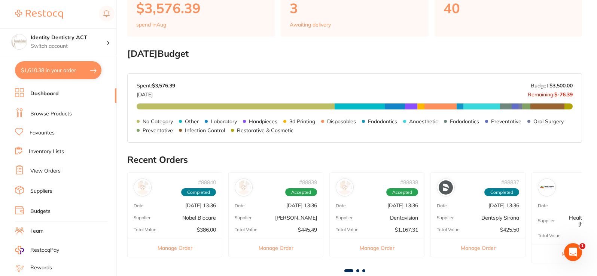
scroll to position [107, 0]
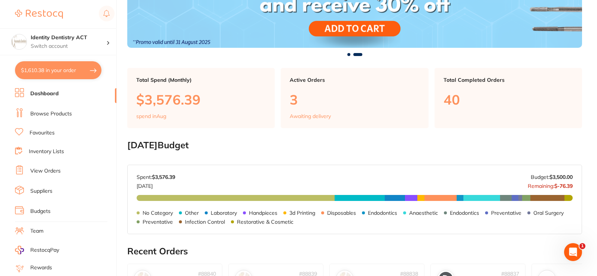
click at [56, 68] on button "$1,610.38 in your order" at bounding box center [58, 70] width 86 height 18
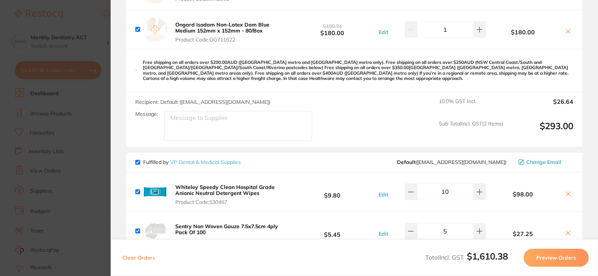
scroll to position [1421, 0]
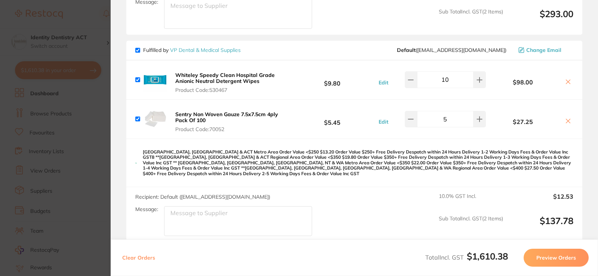
click at [568, 262] on button "Preview Orders" at bounding box center [556, 258] width 65 height 18
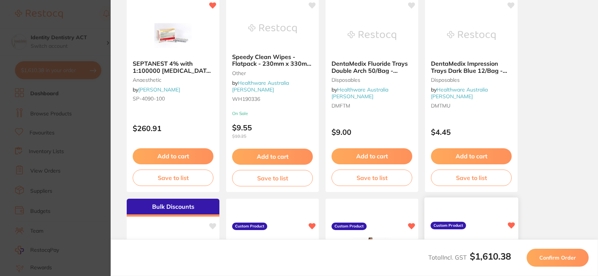
scroll to position [0, 0]
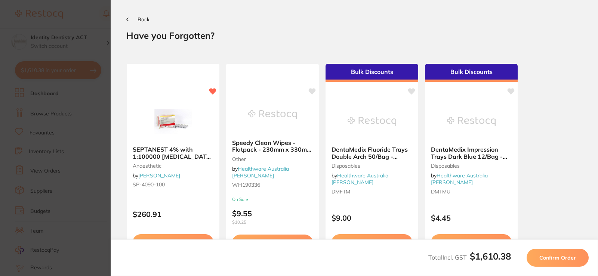
click at [124, 17] on section "Back Your orders are being processed and we will notify you once we have placed…" at bounding box center [355, 138] width 488 height 276
click at [126, 19] on section "Back Your orders are being processed and we will notify you once we have placed…" at bounding box center [355, 138] width 488 height 276
click at [127, 20] on icon at bounding box center [127, 19] width 1 height 3
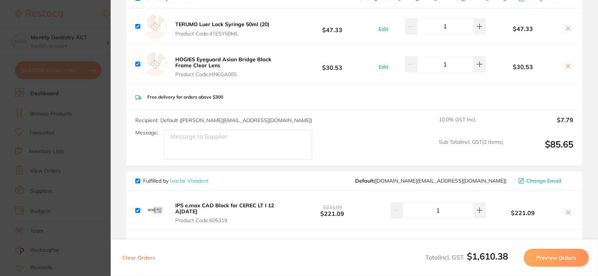
scroll to position [561, 0]
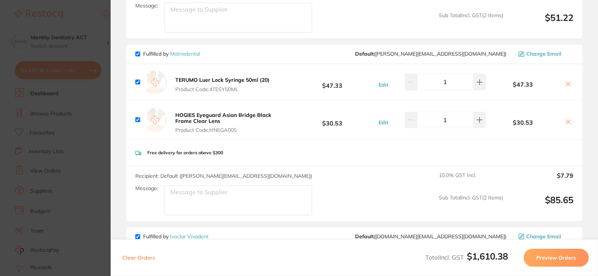
click at [552, 263] on button "Preview Orders" at bounding box center [556, 258] width 65 height 18
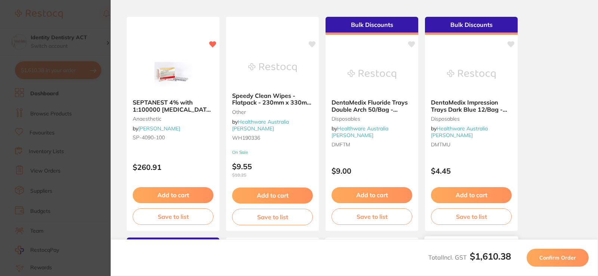
scroll to position [0, 0]
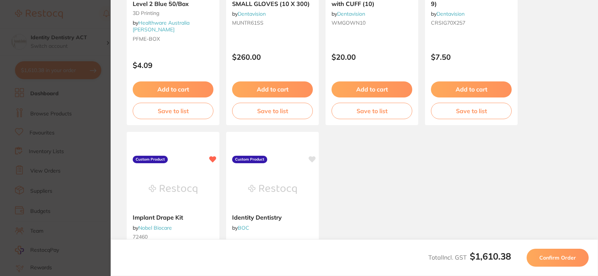
click at [569, 257] on span "Confirm Order" at bounding box center [558, 258] width 37 height 7
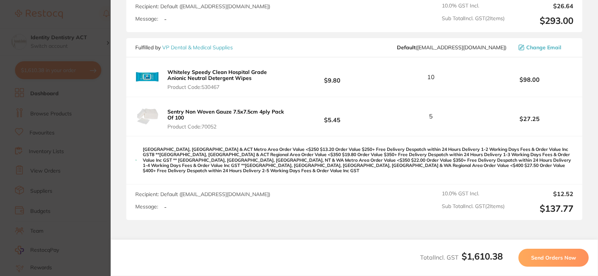
scroll to position [1285, 0]
